Goal: Information Seeking & Learning: Learn about a topic

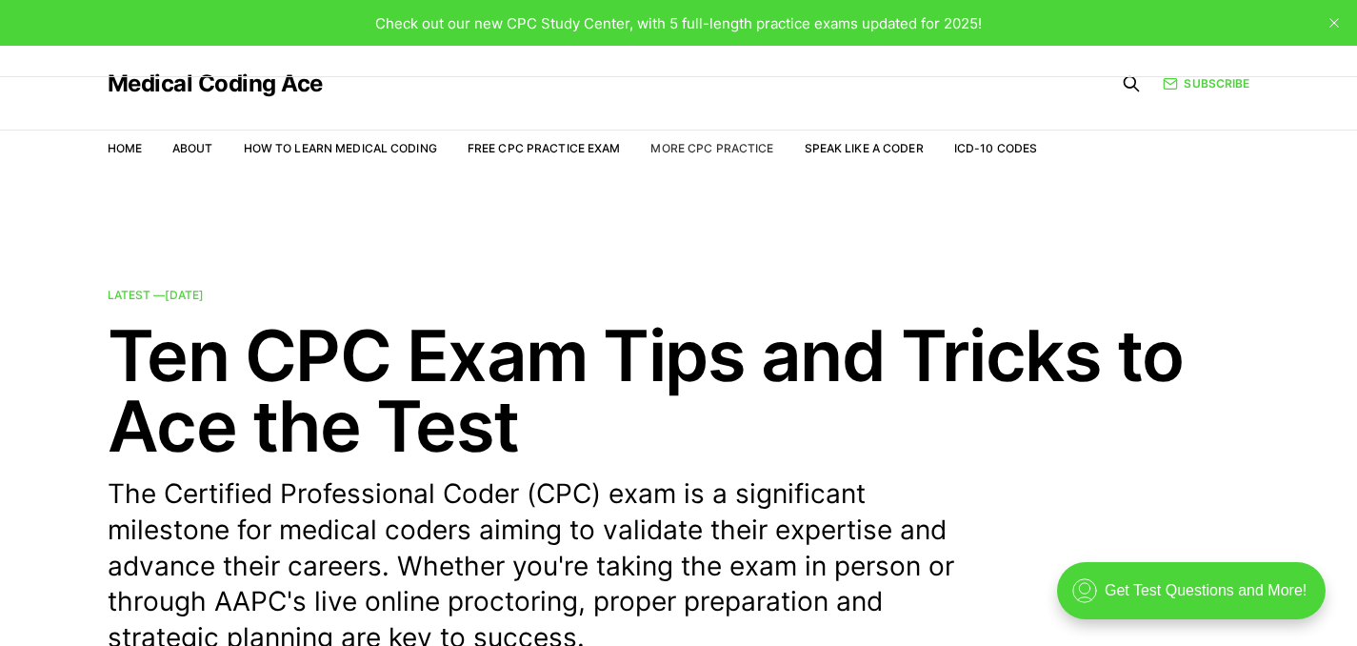
click at [682, 143] on link "More CPC Practice" at bounding box center [711, 148] width 123 height 14
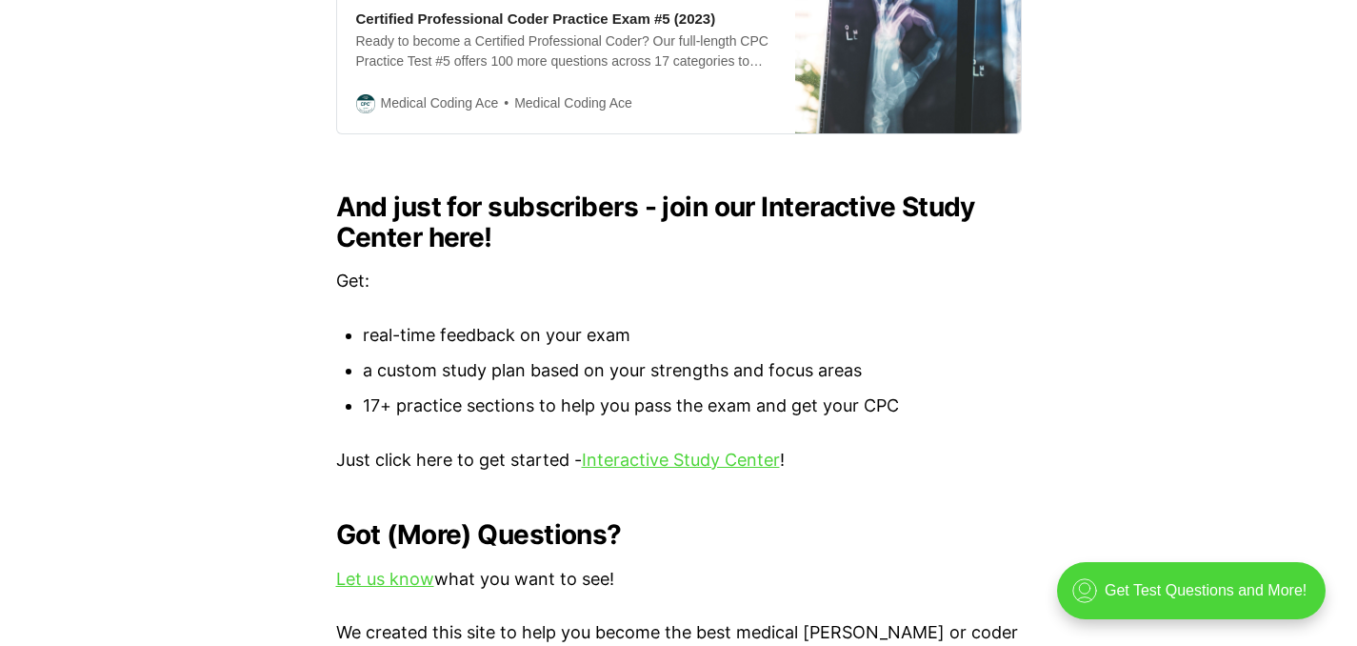
scroll to position [2049, 0]
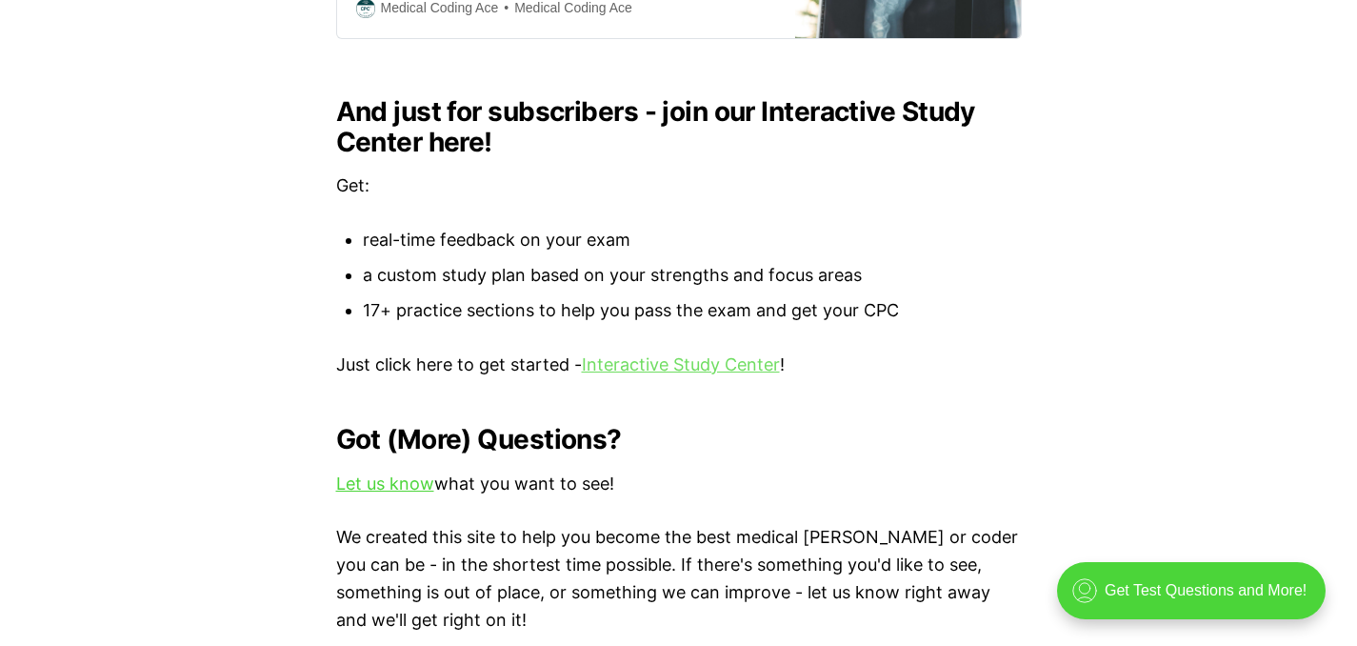
click at [635, 372] on link "Interactive Study Center" at bounding box center [681, 364] width 198 height 20
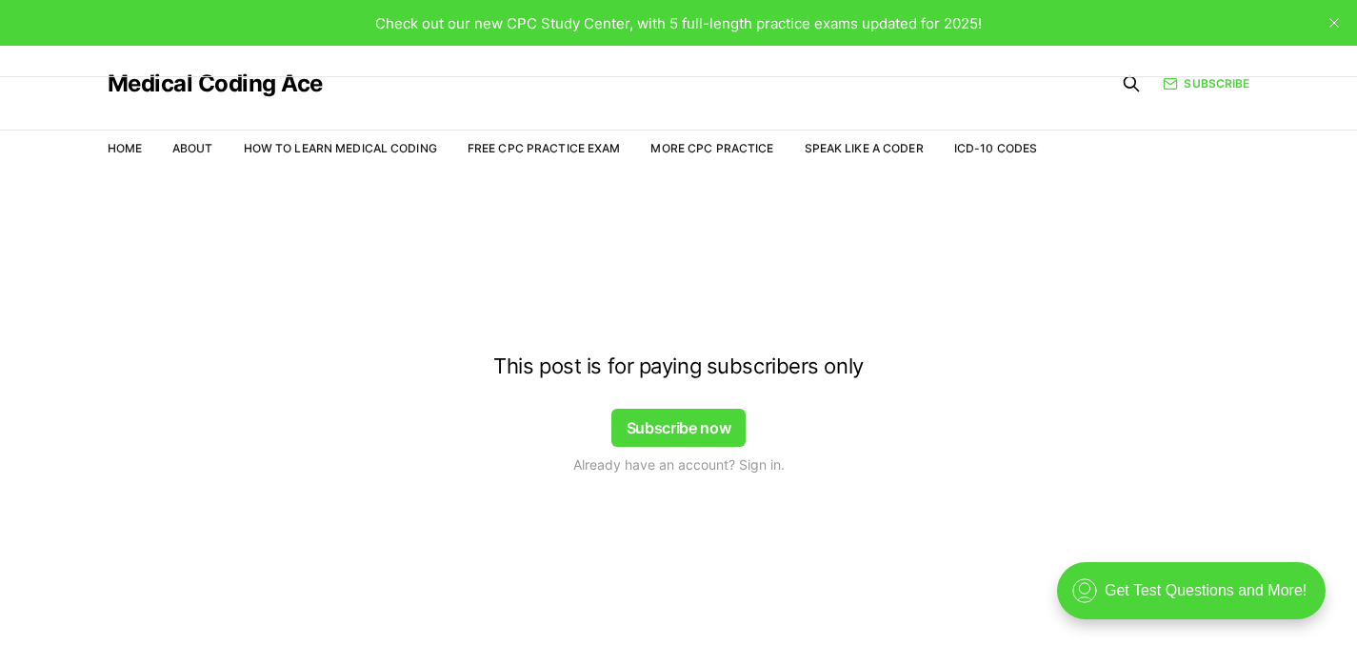
click at [1243, 73] on div "Subscribe" at bounding box center [1158, 84] width 182 height 29
click at [1232, 84] on link "Subscribe" at bounding box center [1205, 83] width 87 height 17
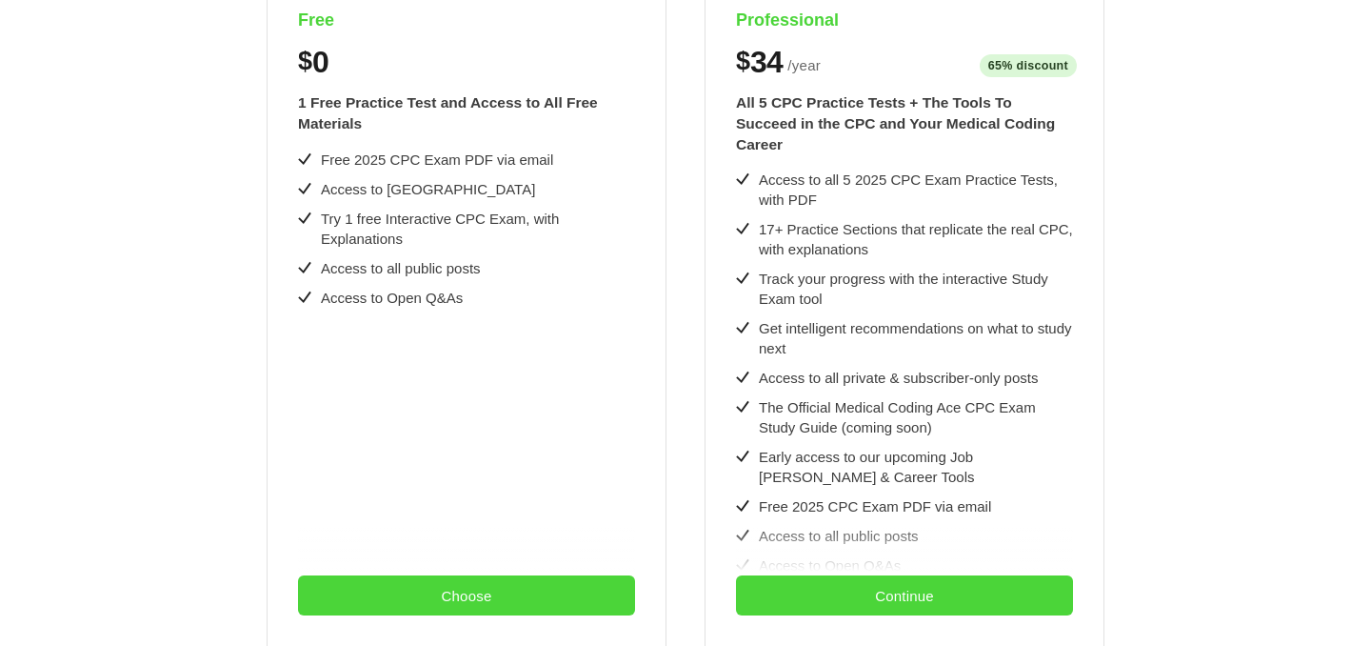
scroll to position [718, 0]
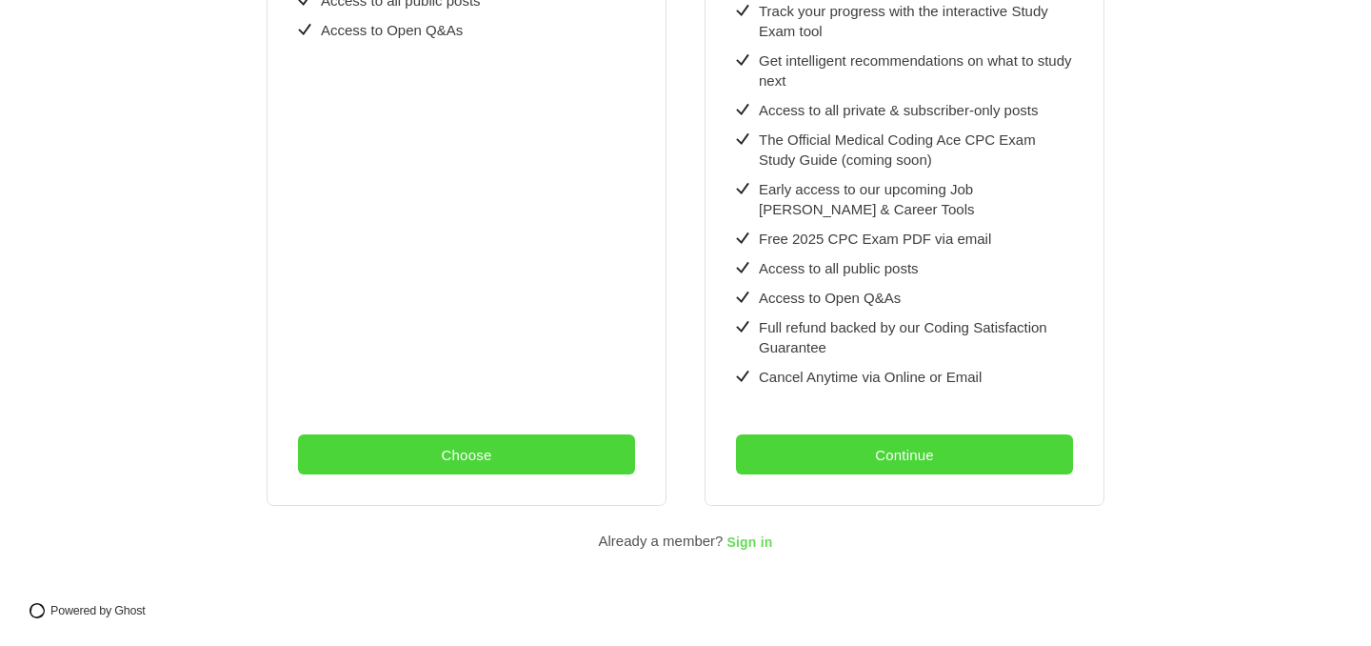
click at [732, 536] on span "Sign in" at bounding box center [749, 542] width 46 height 15
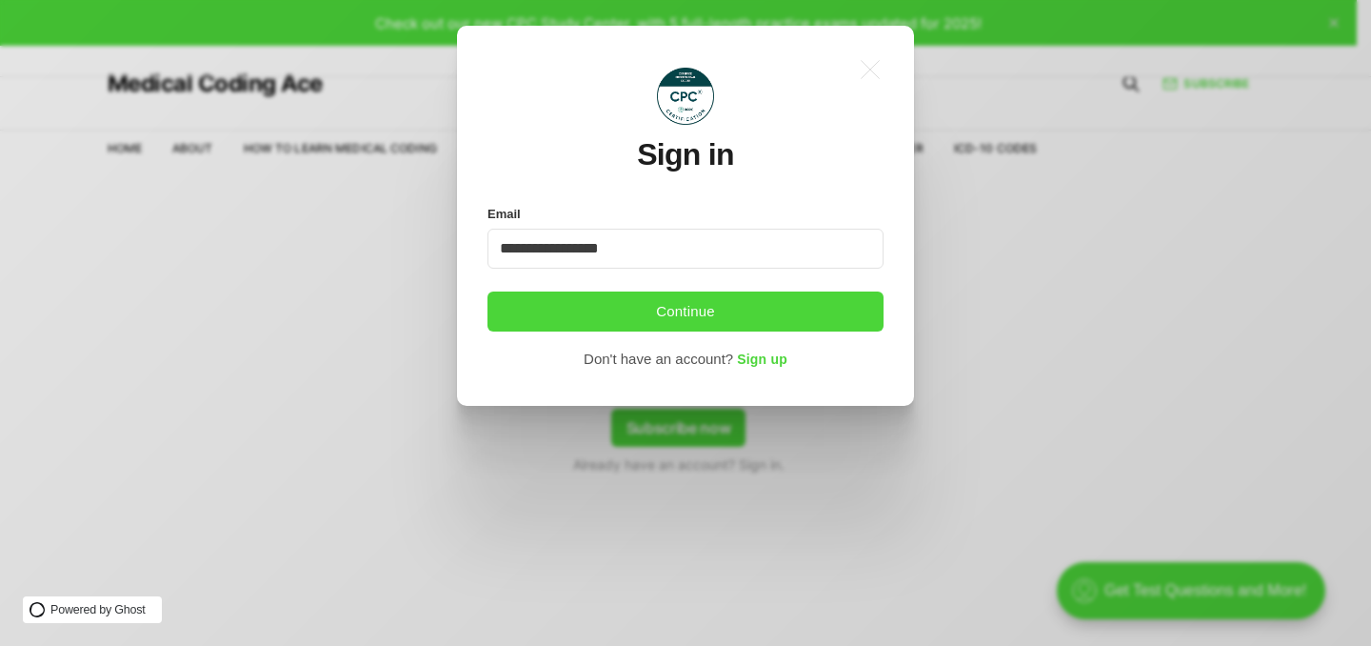
type input "**********"
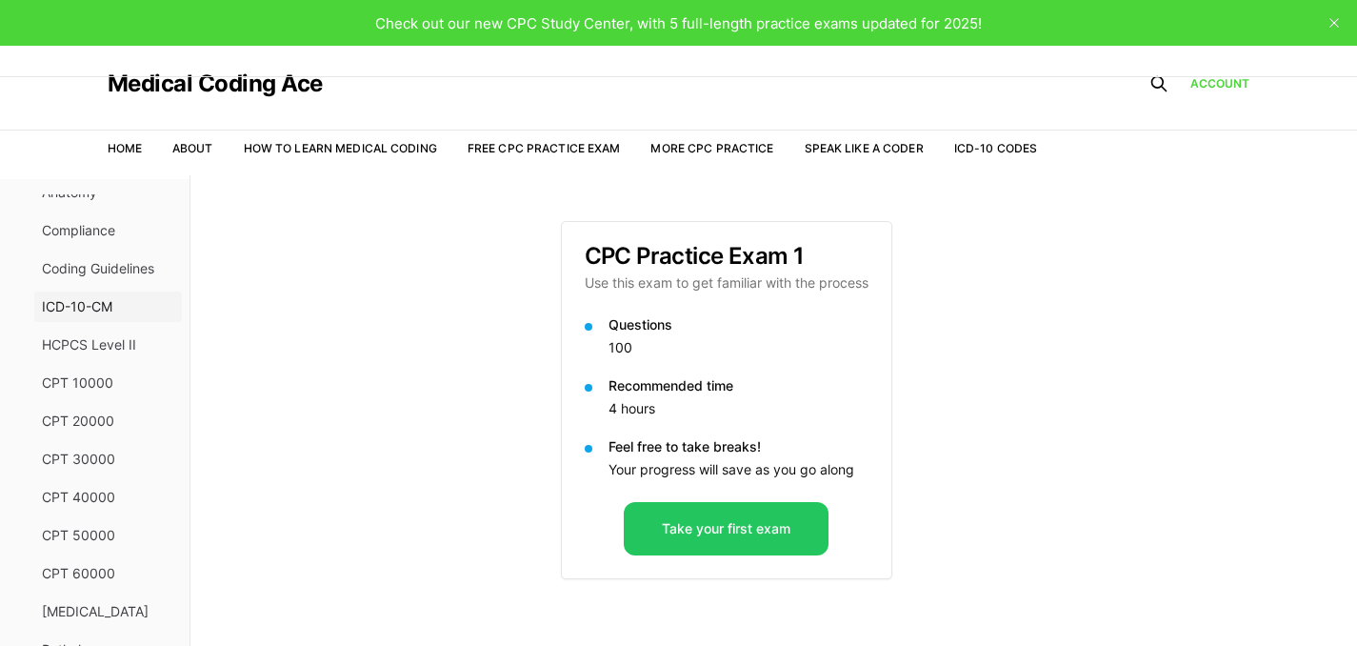
scroll to position [330, 0]
click at [103, 417] on span "CPT 20000" at bounding box center [108, 419] width 132 height 19
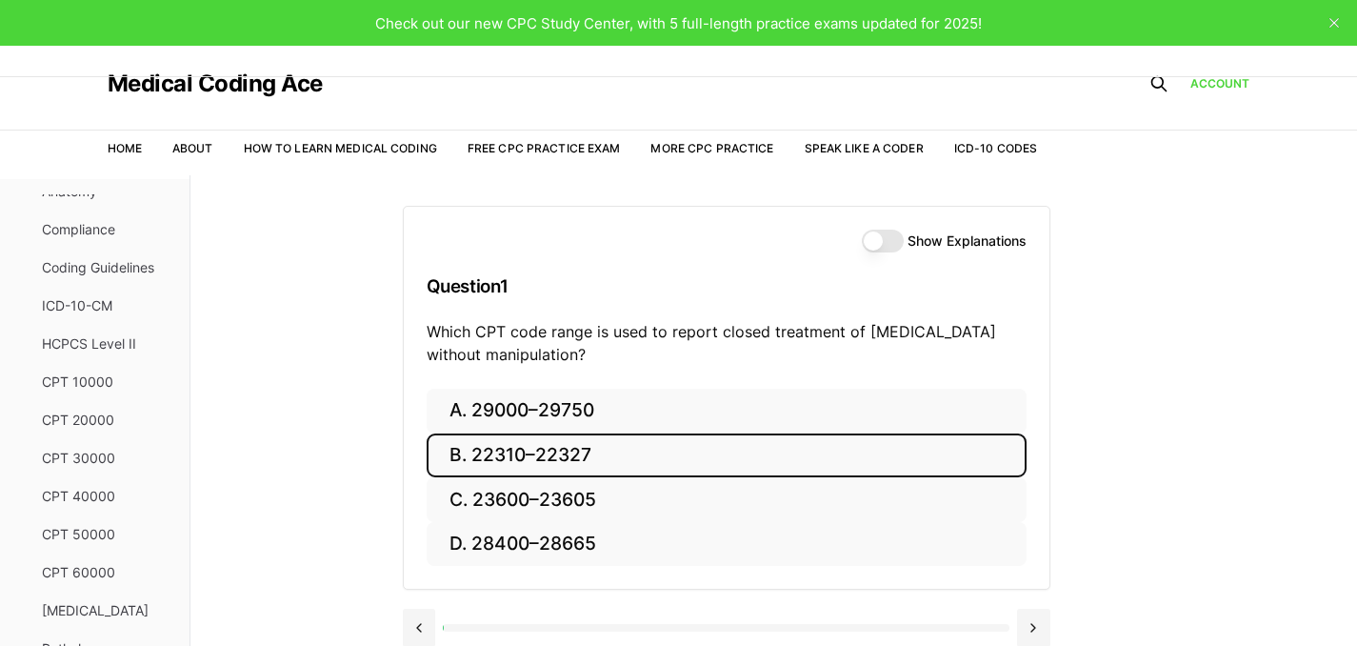
click at [599, 454] on button "B. 22310–22327" at bounding box center [727, 455] width 600 height 45
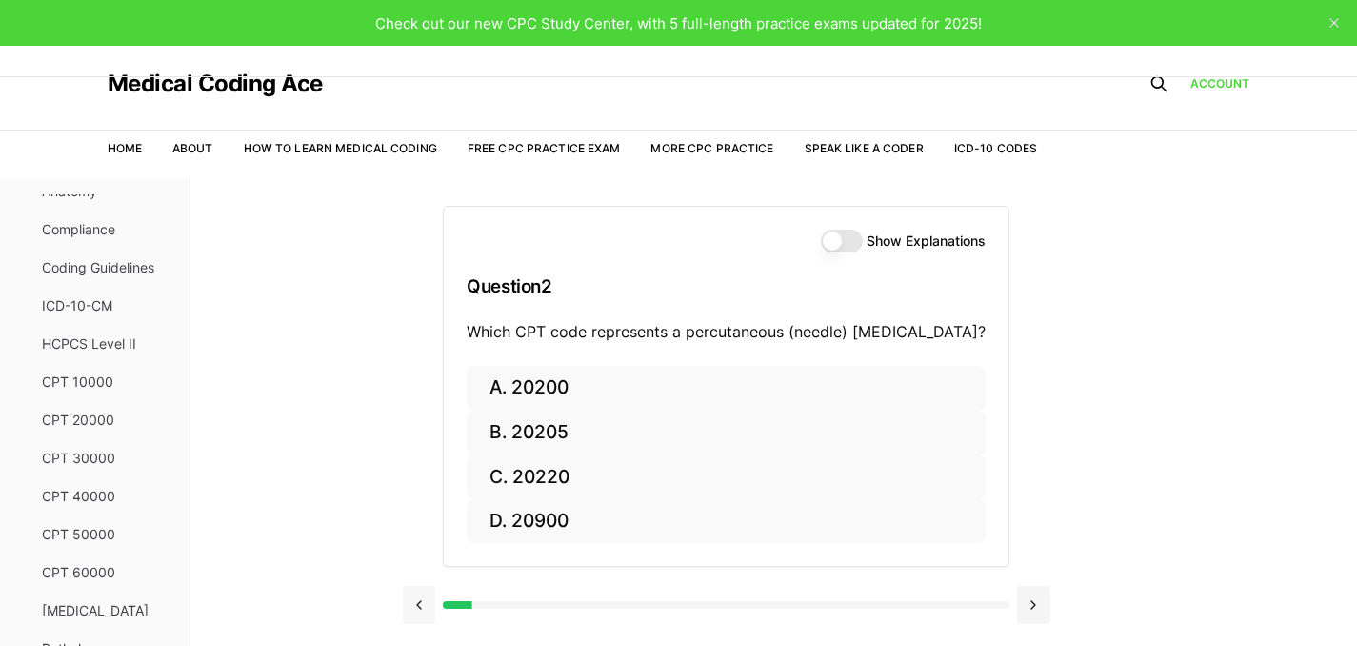
click at [416, 602] on button at bounding box center [419, 605] width 33 height 38
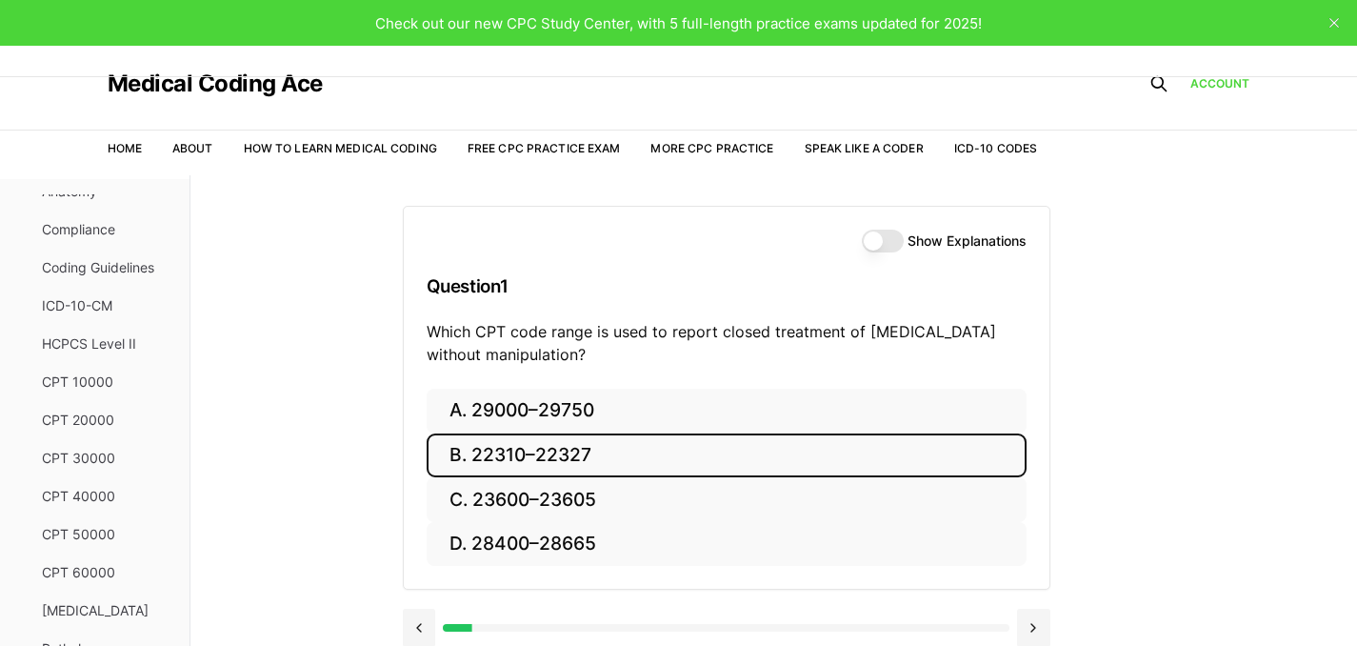
click at [899, 246] on button "Show Explanations" at bounding box center [883, 240] width 42 height 23
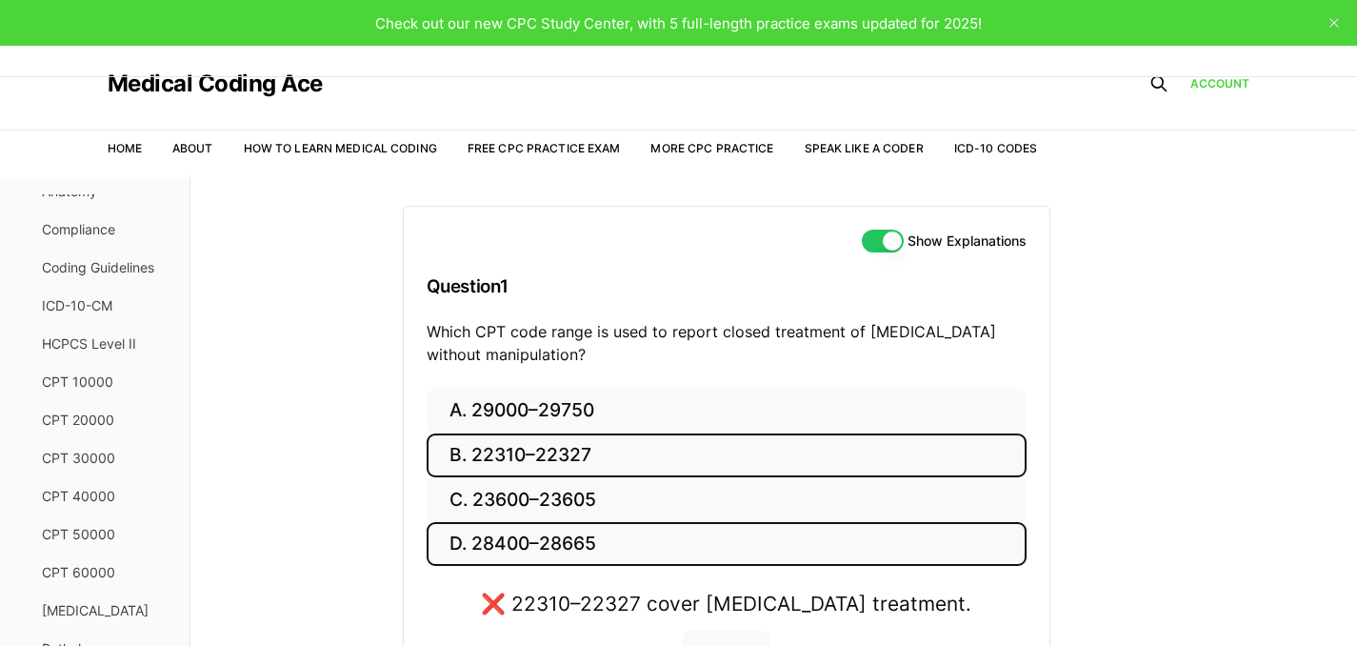
click at [597, 551] on button "D. 28400–28665" at bounding box center [727, 544] width 600 height 45
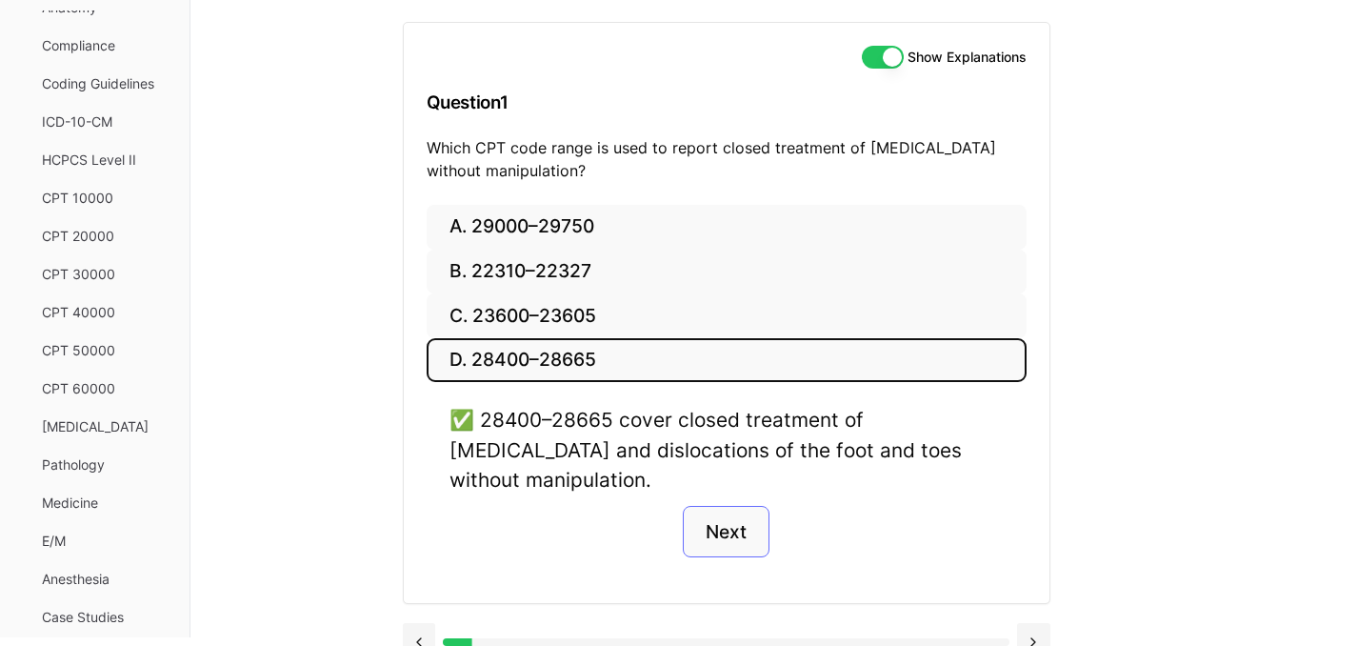
click at [733, 506] on button "Next" at bounding box center [726, 531] width 87 height 51
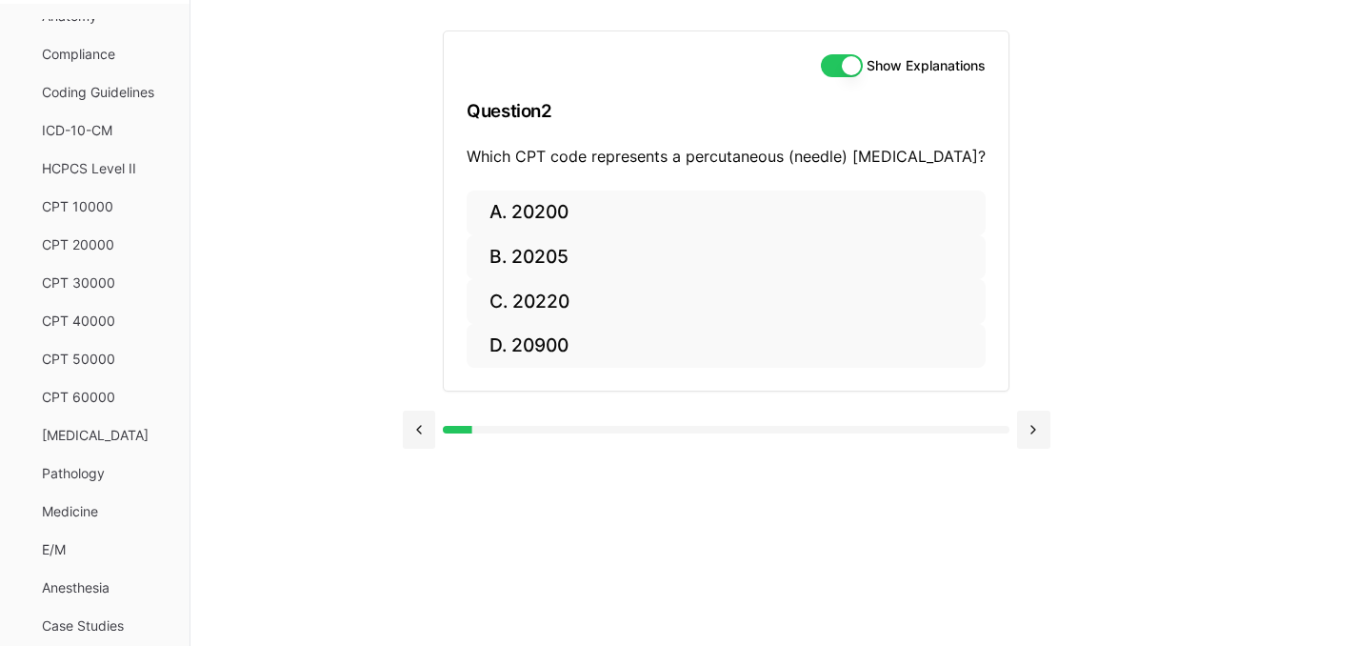
scroll to position [175, 0]
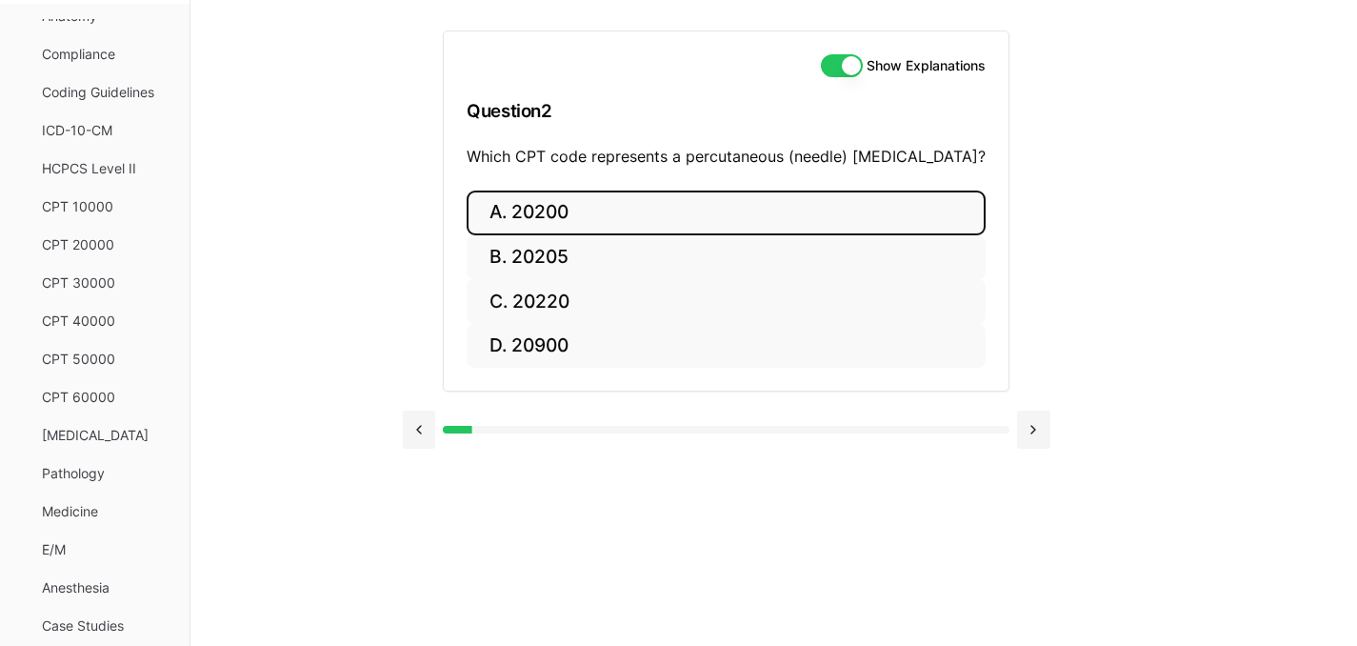
click at [534, 215] on button "A. 20200" at bounding box center [726, 212] width 519 height 45
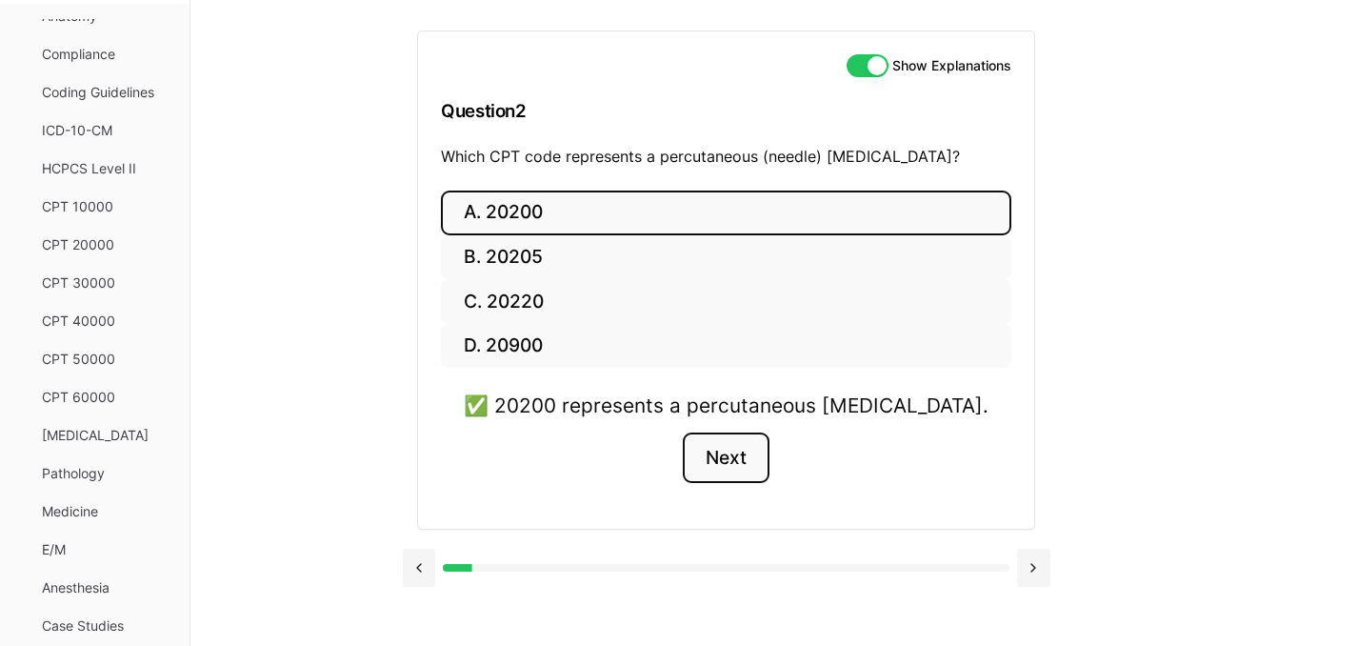
click at [732, 474] on button "Next" at bounding box center [726, 457] width 87 height 51
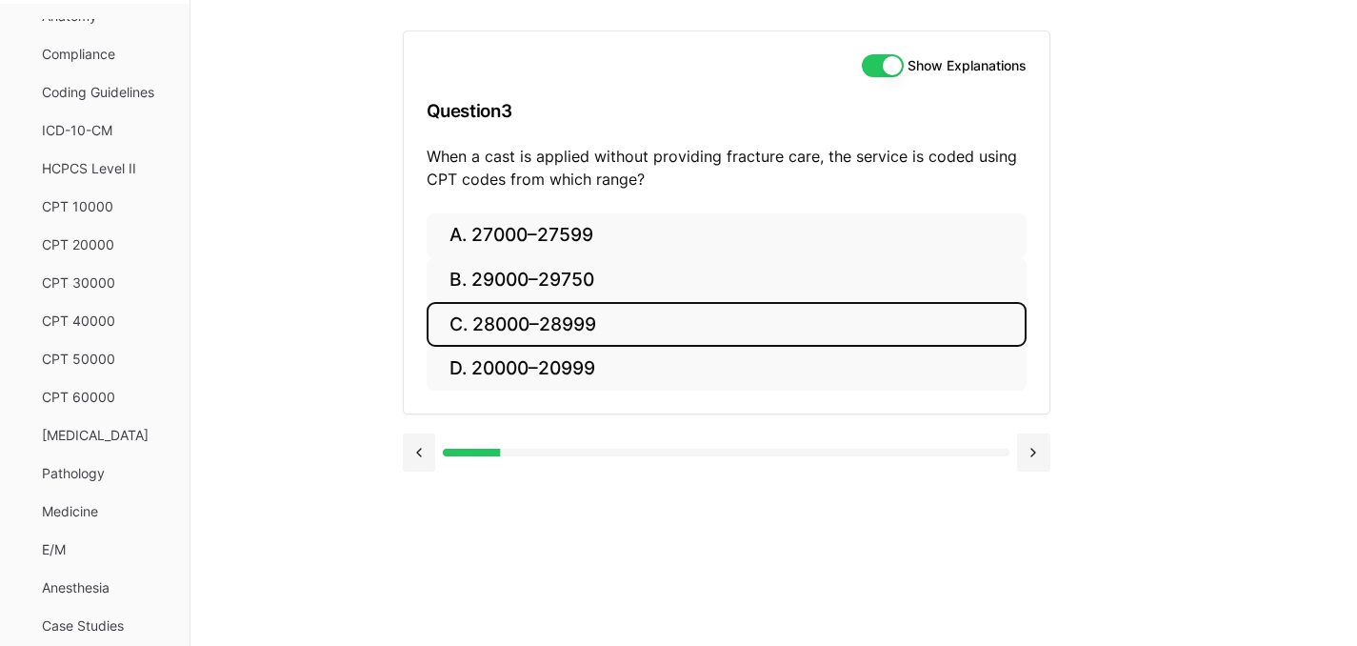
click at [621, 305] on button "C. 28000–28999" at bounding box center [727, 324] width 600 height 45
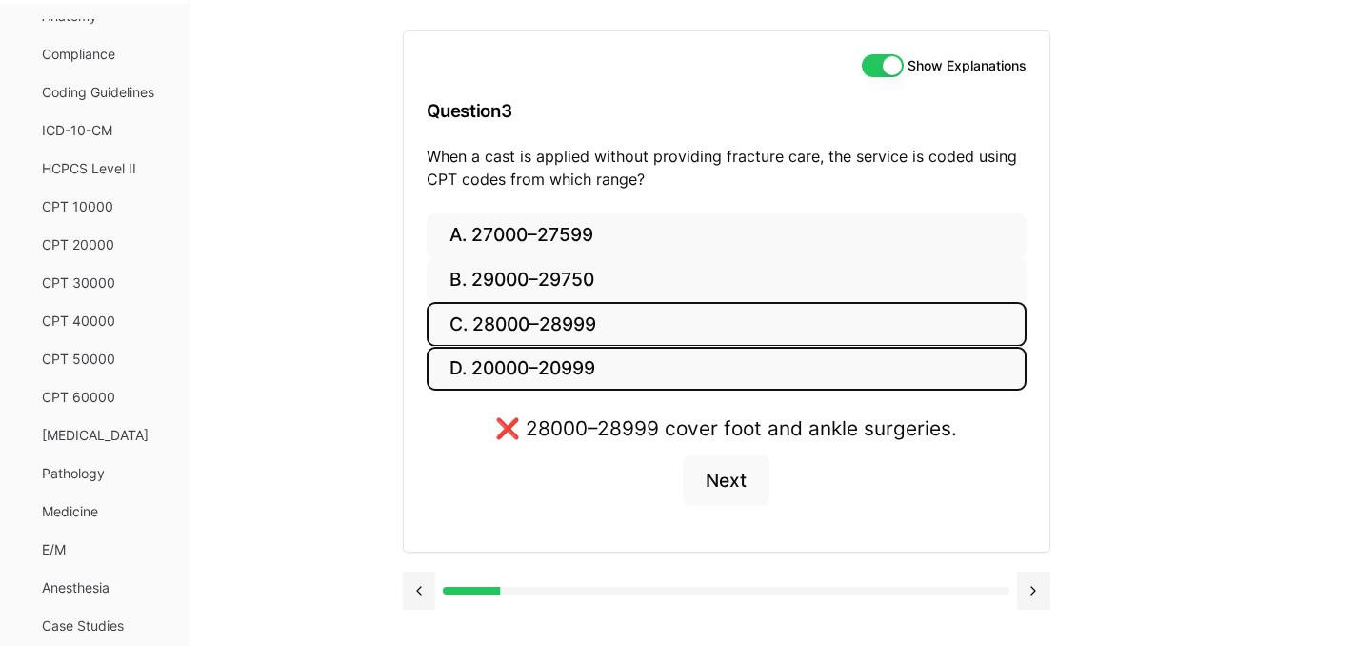
click at [614, 367] on button "D. 20000–20999" at bounding box center [727, 369] width 600 height 45
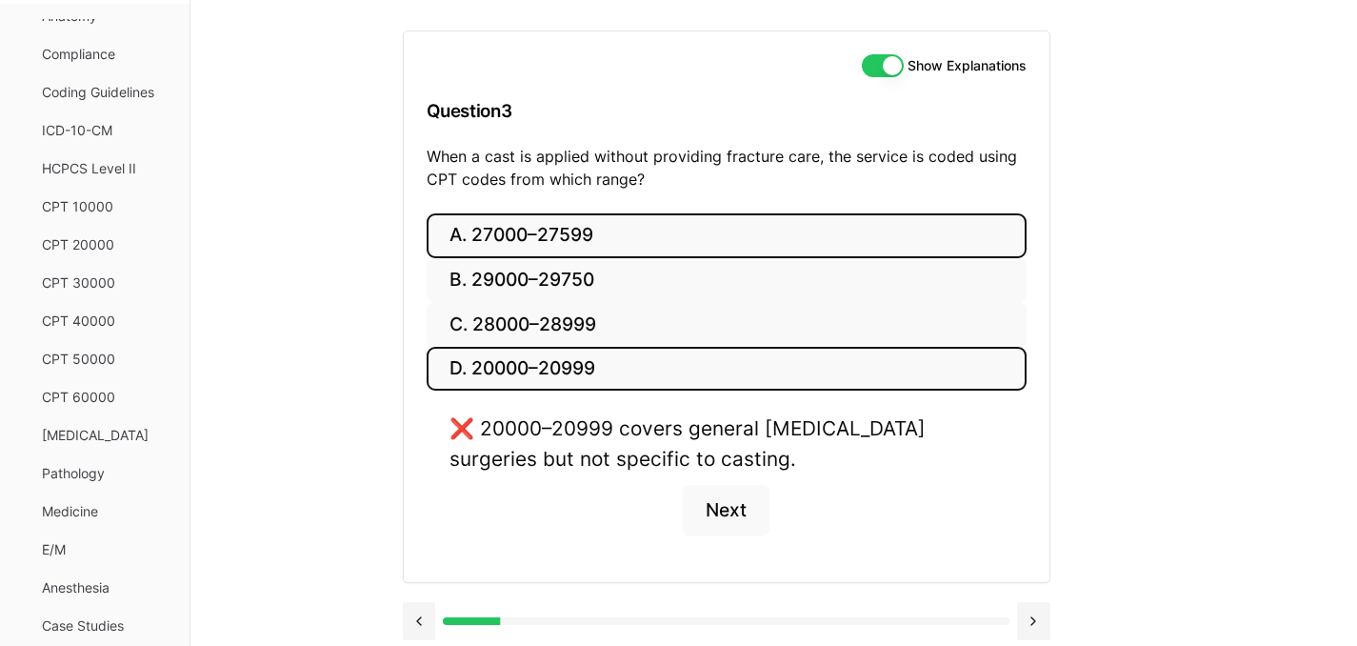
click at [664, 242] on button "A. 27000–27599" at bounding box center [727, 235] width 600 height 45
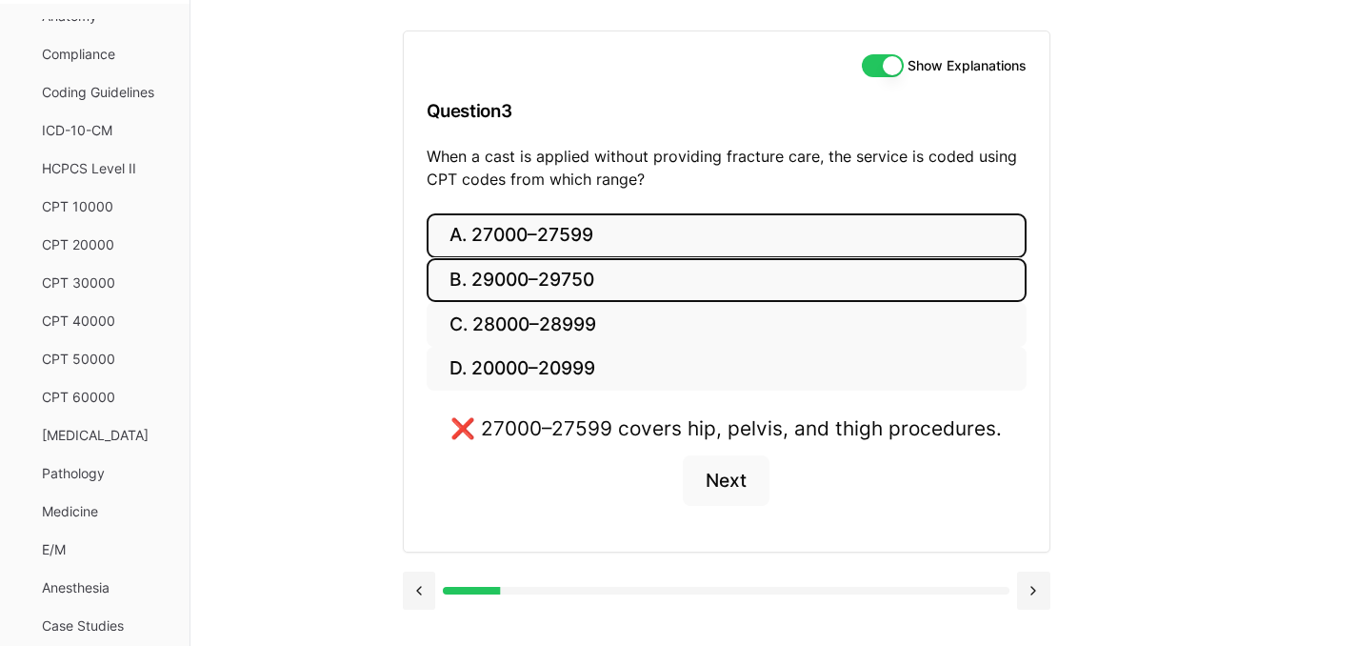
click at [651, 280] on button "B. 29000–29750" at bounding box center [727, 280] width 600 height 45
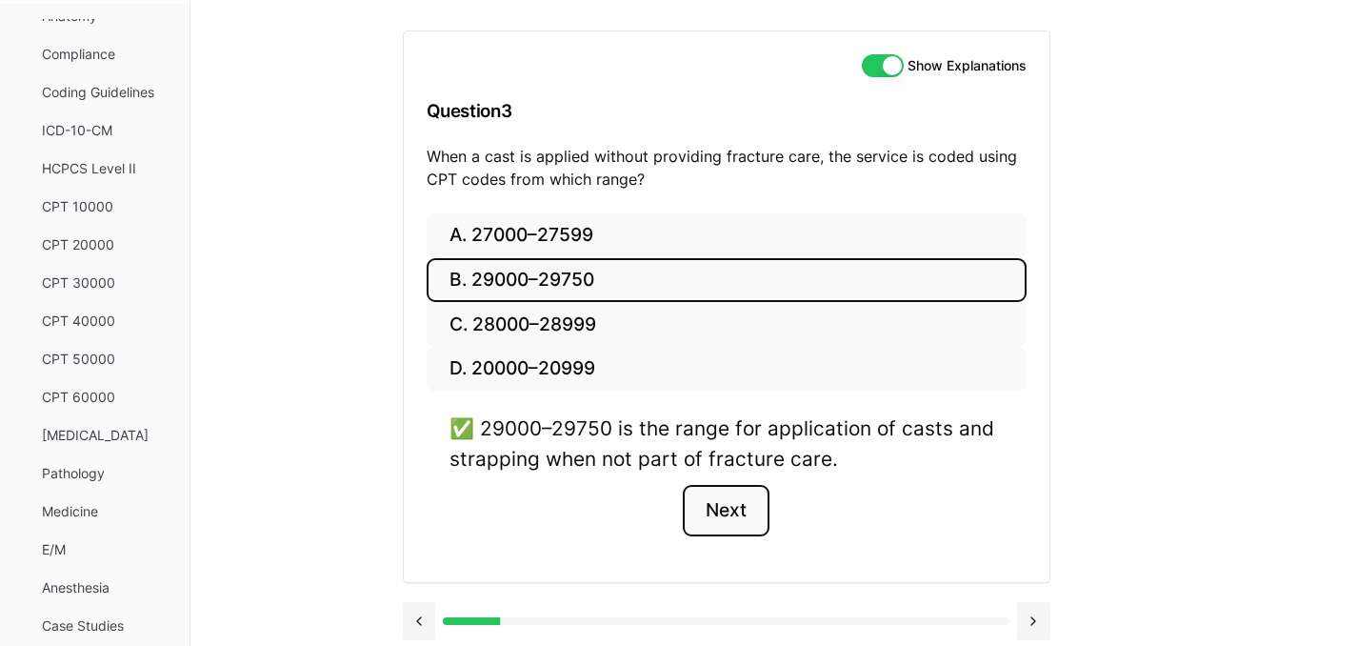
click at [745, 521] on button "Next" at bounding box center [726, 510] width 87 height 51
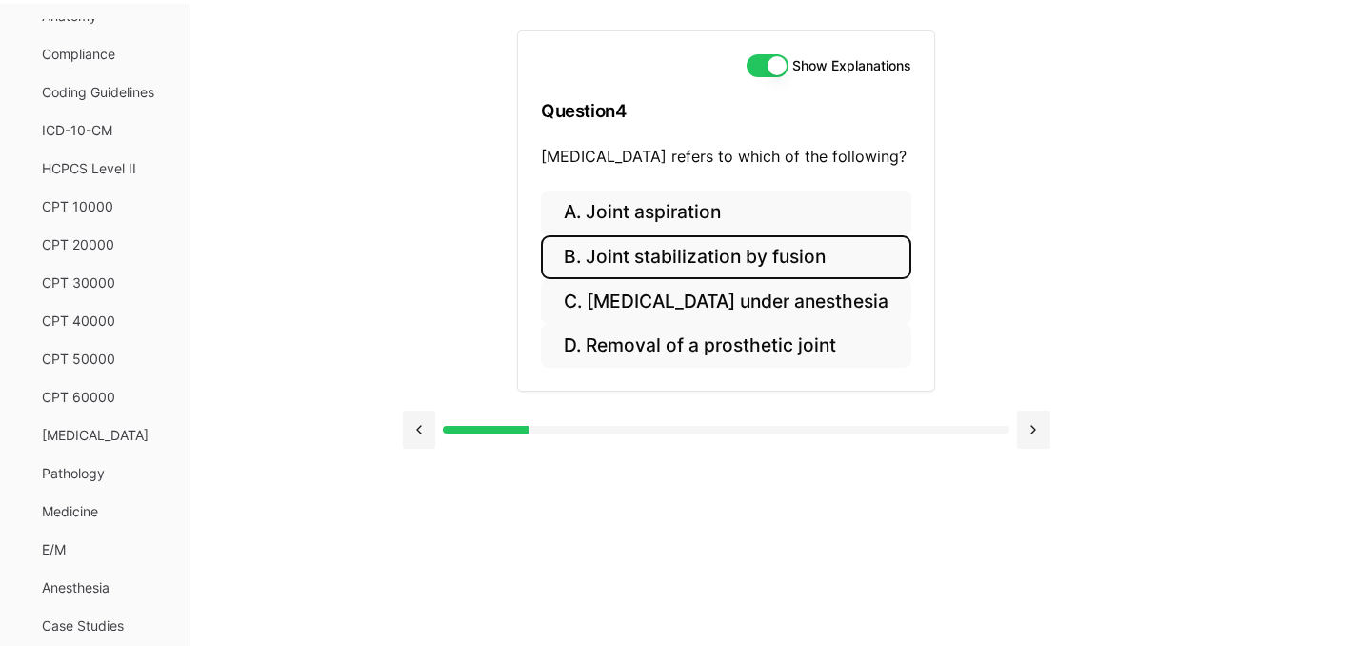
click at [674, 254] on button "B. Joint stabilization by fusion" at bounding box center [726, 257] width 370 height 45
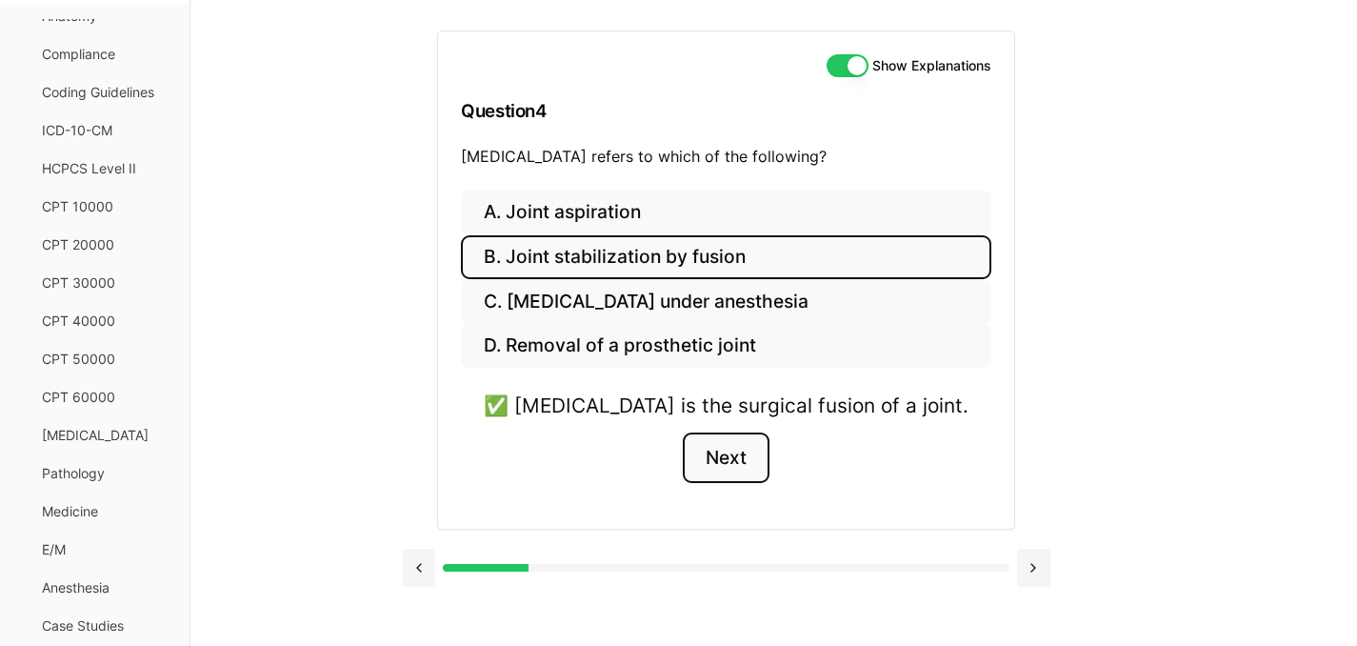
click at [728, 447] on button "Next" at bounding box center [726, 457] width 87 height 51
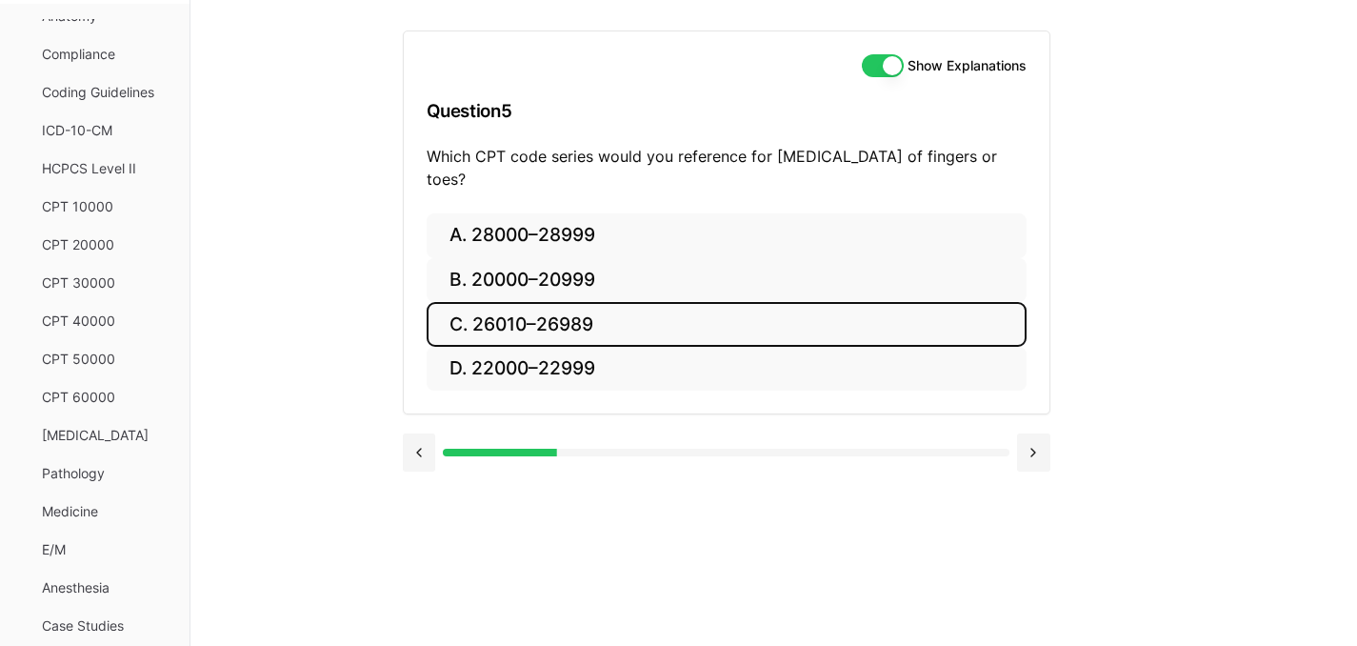
click at [547, 311] on button "C. 26010–26989" at bounding box center [727, 324] width 600 height 45
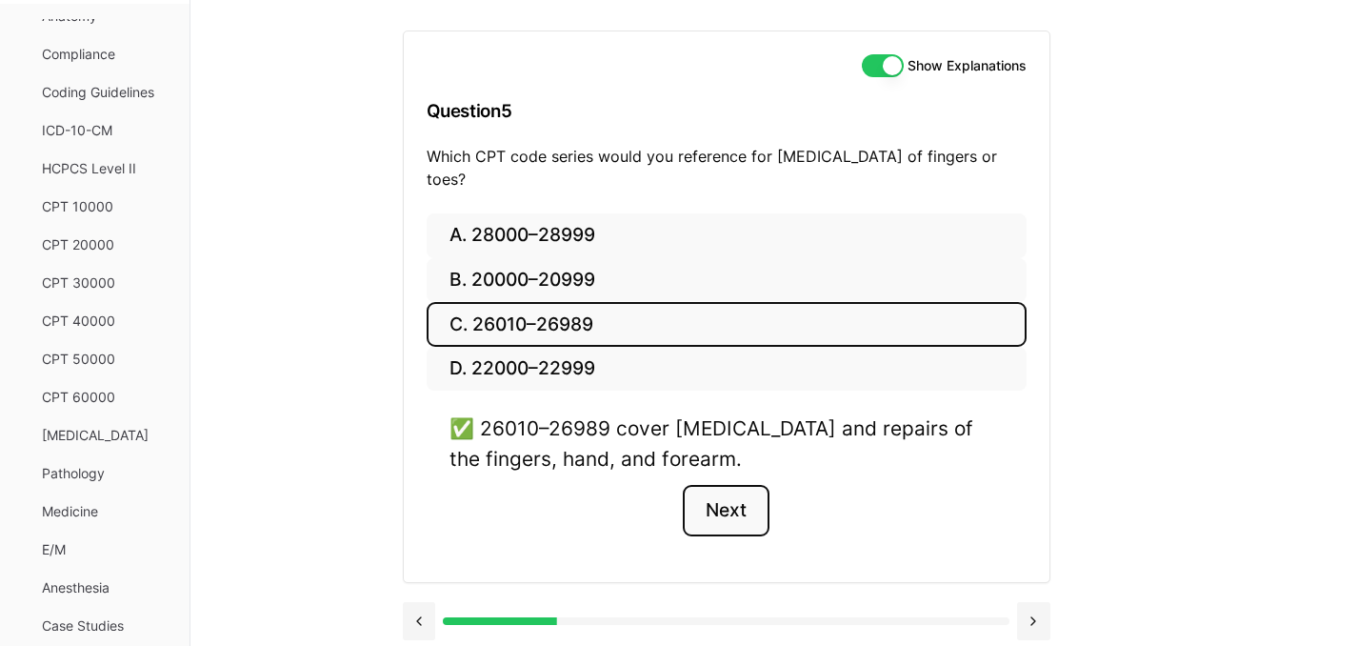
click at [725, 506] on button "Next" at bounding box center [726, 510] width 87 height 51
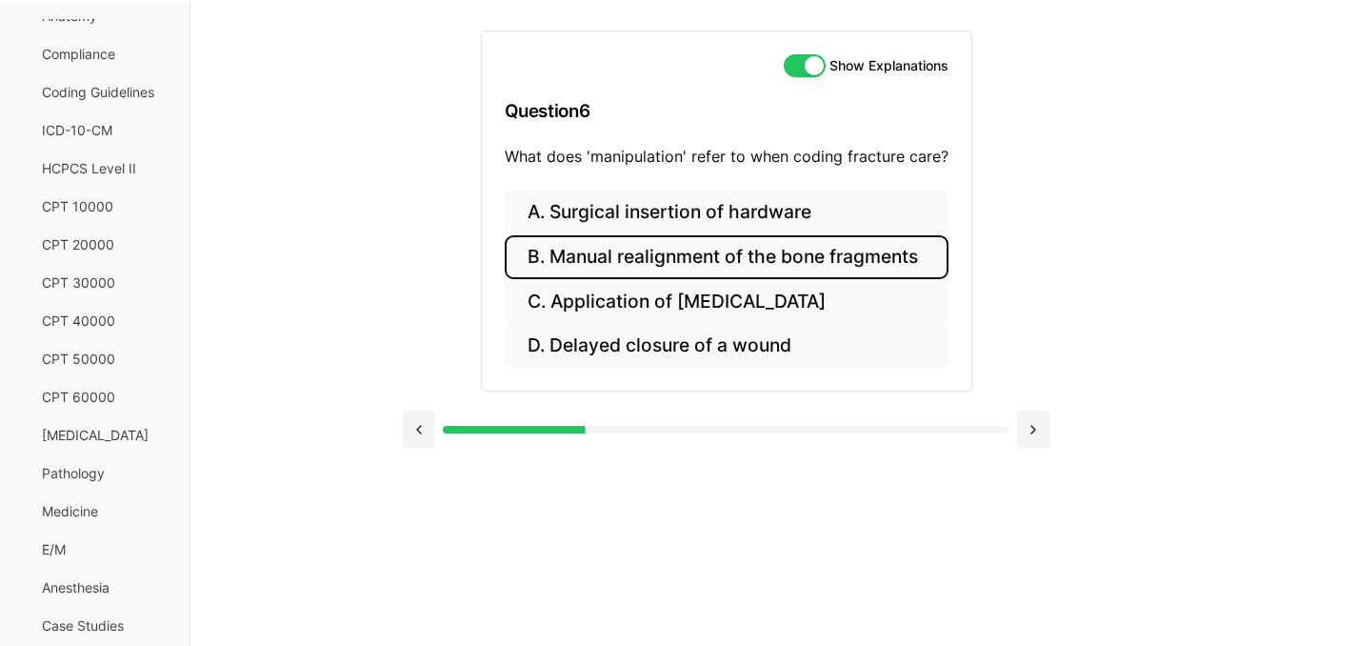
click at [634, 254] on button "B. Manual realignment of the bone fragments" at bounding box center [727, 257] width 444 height 45
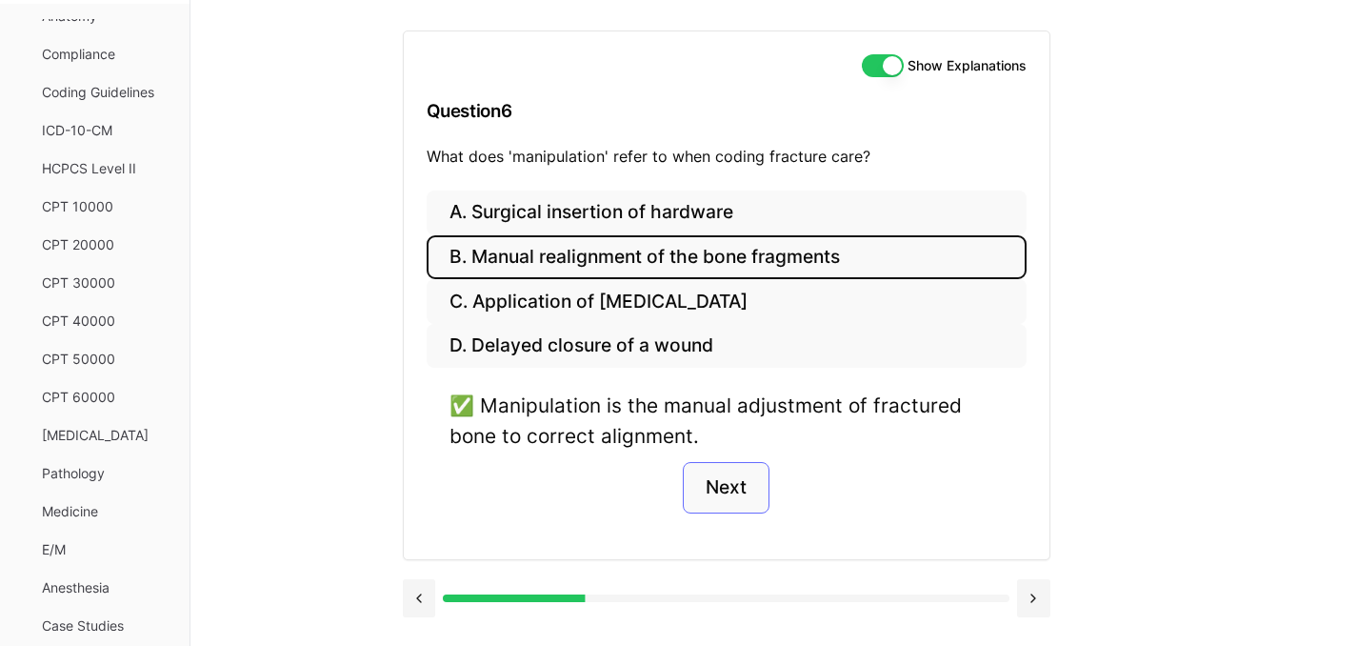
click at [731, 487] on button "Next" at bounding box center [726, 487] width 87 height 51
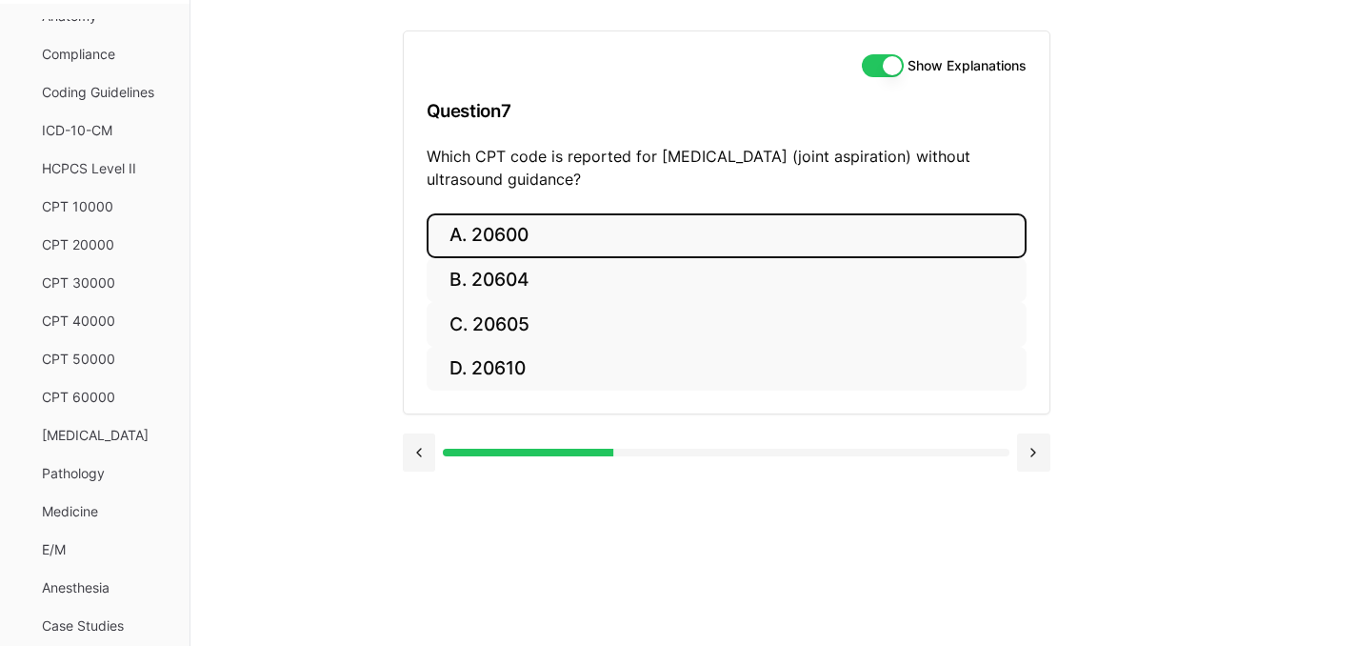
click at [593, 250] on button "A. 20600" at bounding box center [727, 235] width 600 height 45
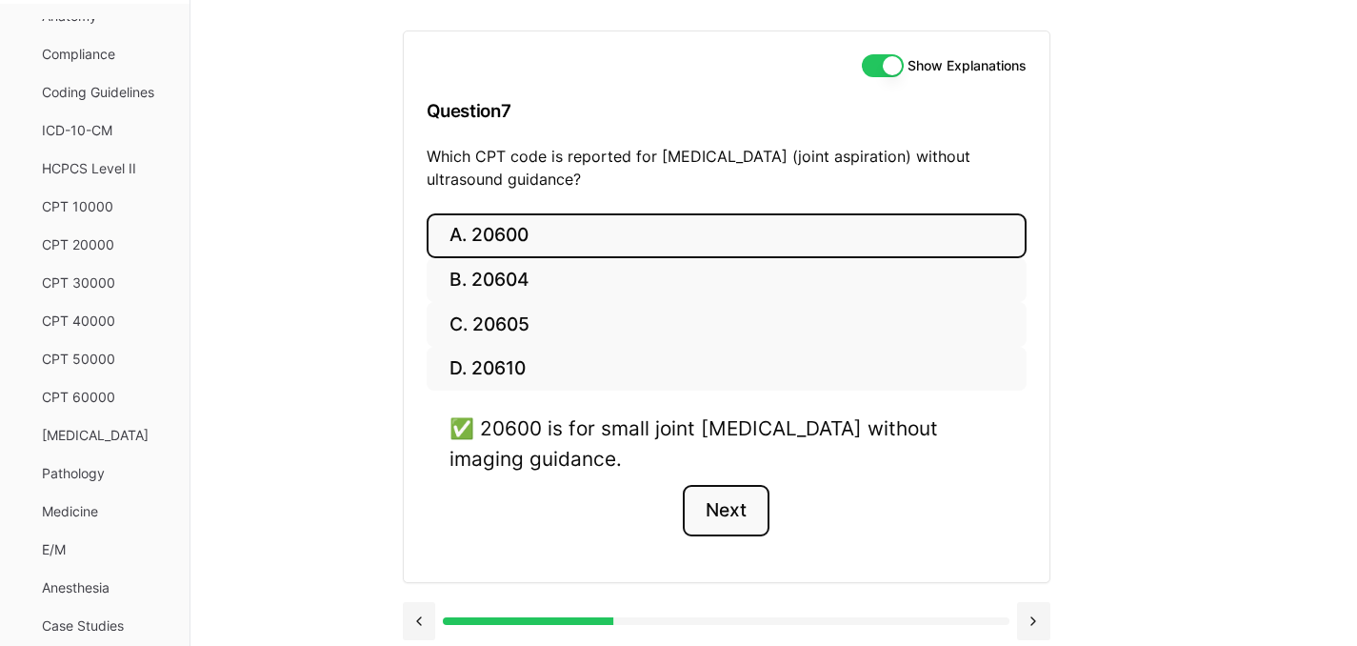
click at [724, 521] on button "Next" at bounding box center [726, 510] width 87 height 51
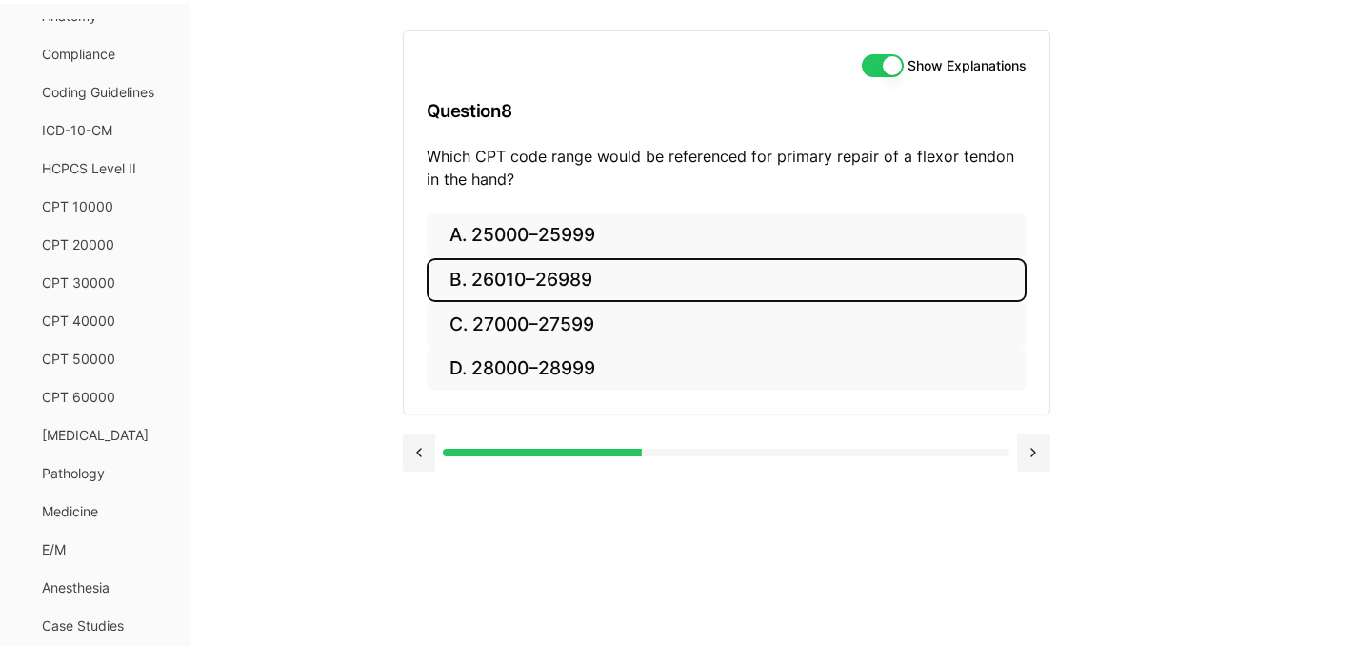
click at [581, 287] on button "B. 26010–26989" at bounding box center [727, 280] width 600 height 45
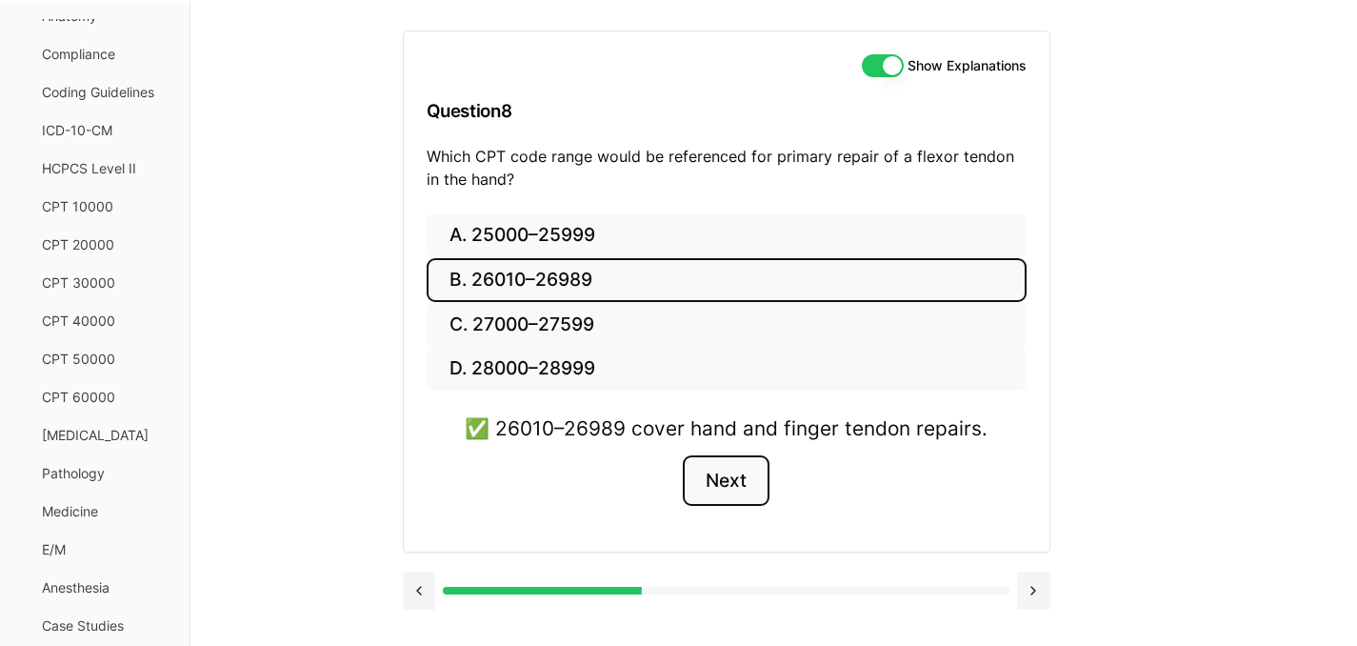
click at [716, 485] on button "Next" at bounding box center [726, 480] width 87 height 51
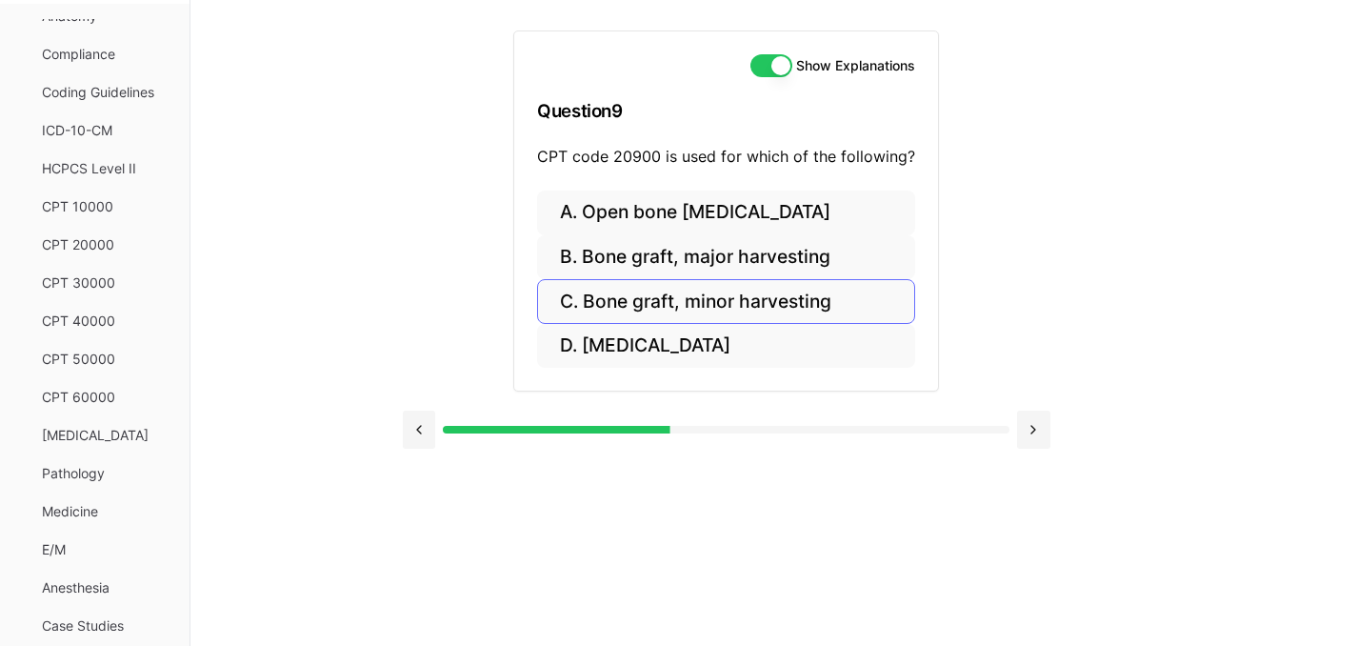
click at [675, 288] on button "C. Bone graft, minor harvesting" at bounding box center [726, 301] width 378 height 45
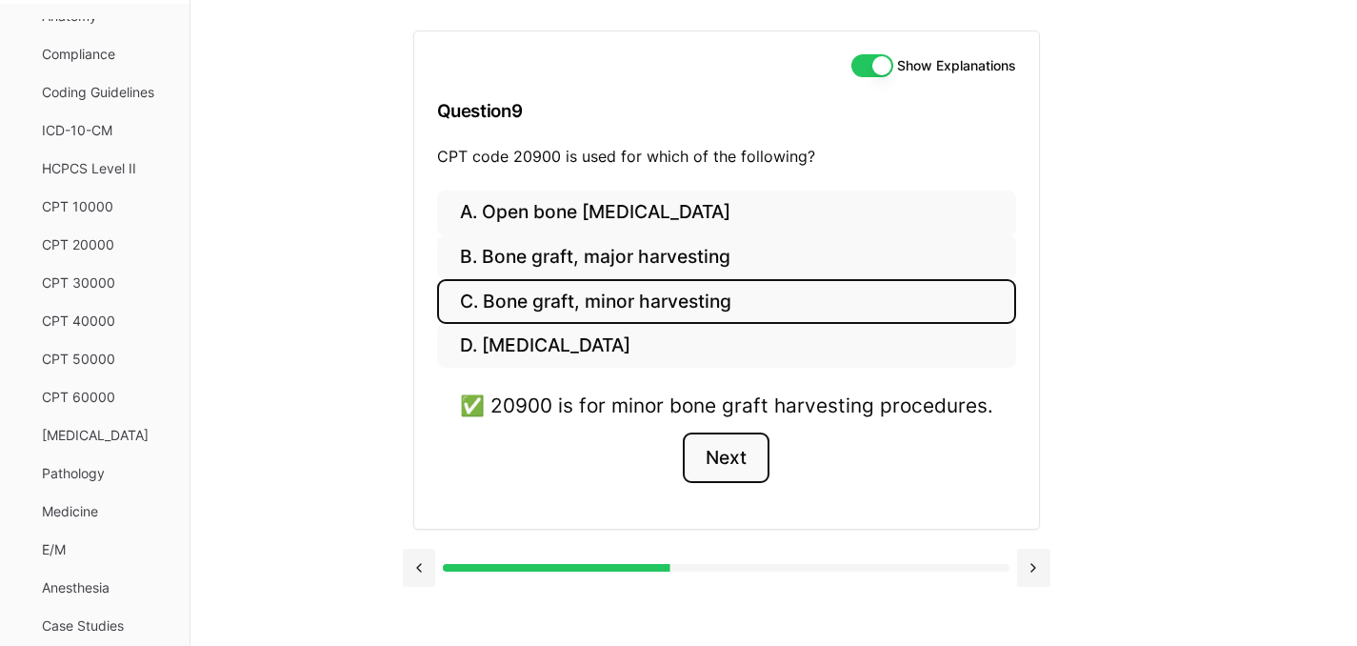
click at [724, 465] on button "Next" at bounding box center [726, 457] width 87 height 51
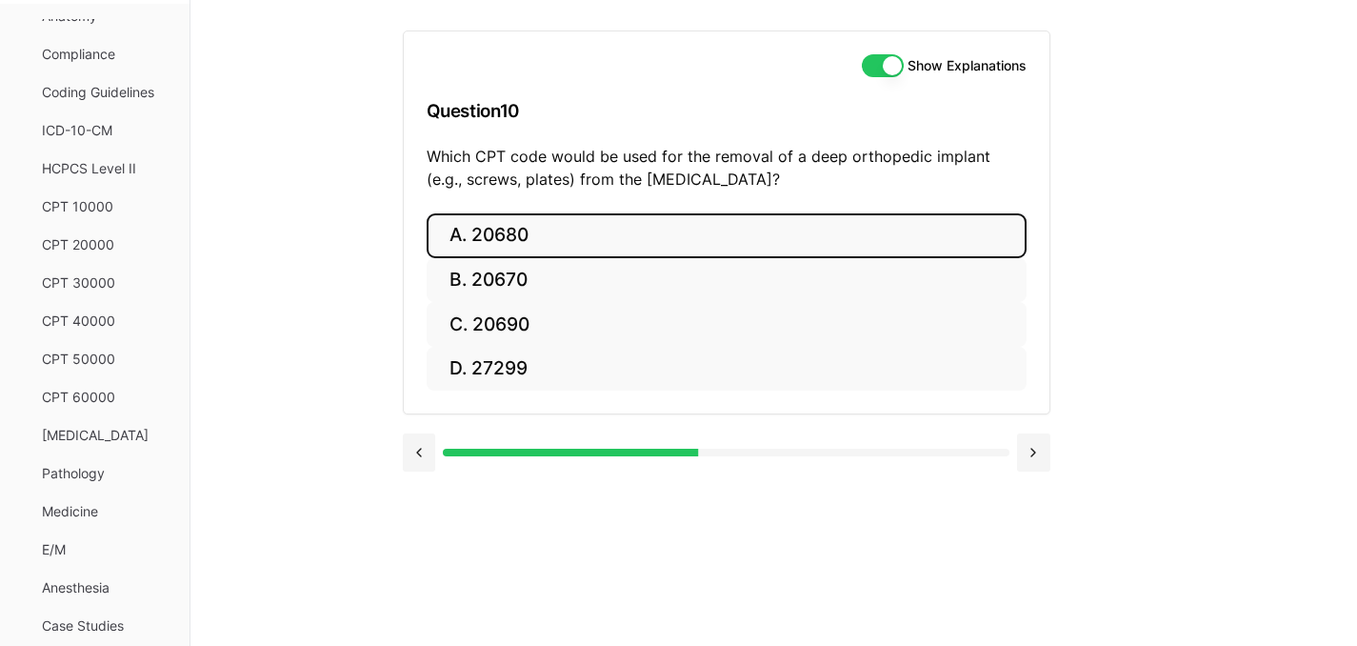
click at [651, 238] on button "A. 20680" at bounding box center [727, 235] width 600 height 45
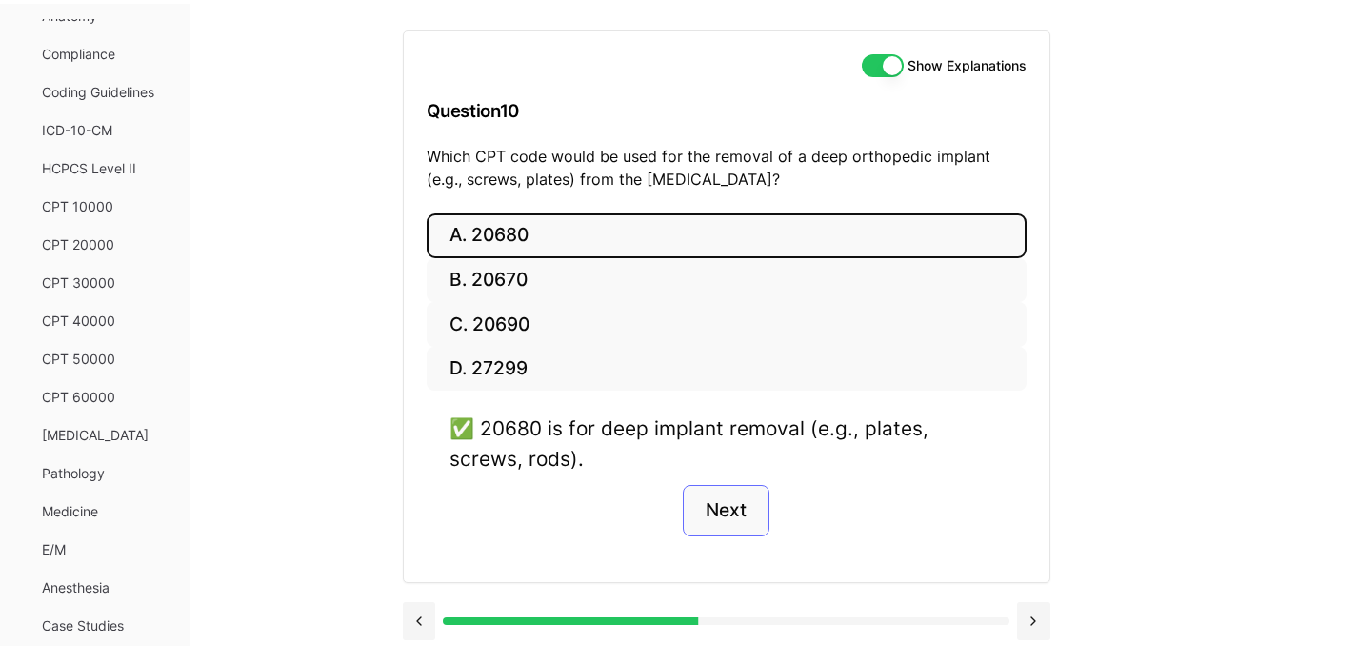
click at [713, 502] on button "Next" at bounding box center [726, 510] width 87 height 51
